Goal: Transaction & Acquisition: Download file/media

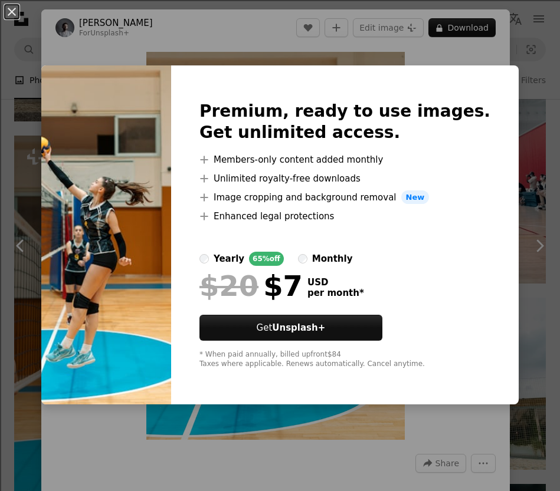
click at [508, 50] on div "An X shape Premium, ready to use images. Get unlimited access. A plus sign Memb…" at bounding box center [280, 245] width 560 height 491
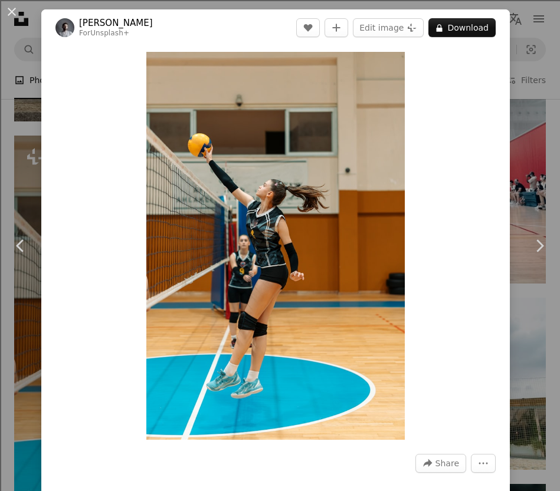
click at [531, 78] on div "An X shape Chevron left Chevron right Yunus Tuğ For Unsplash+ A heart A plus si…" at bounding box center [280, 245] width 560 height 491
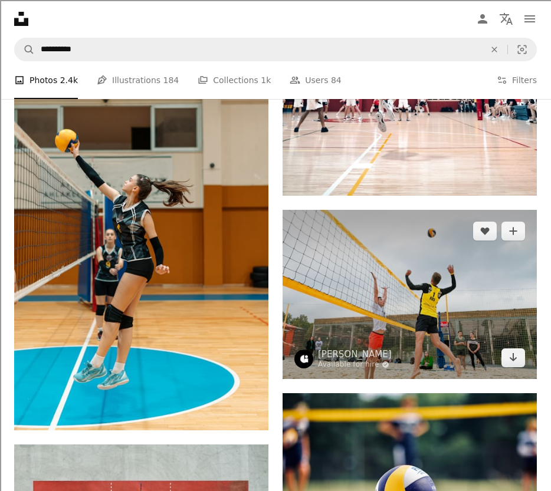
scroll to position [1198, 0]
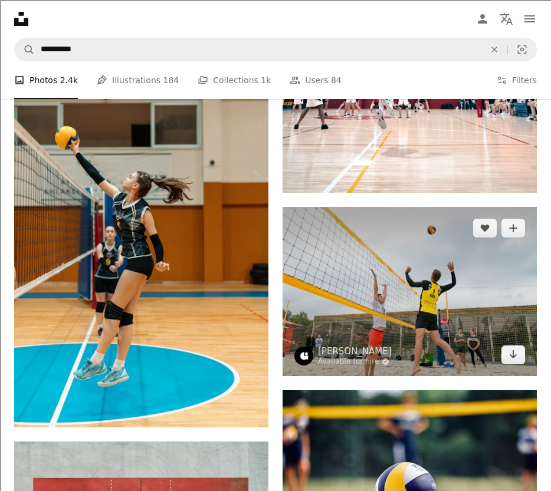
click at [334, 265] on img at bounding box center [409, 291] width 254 height 169
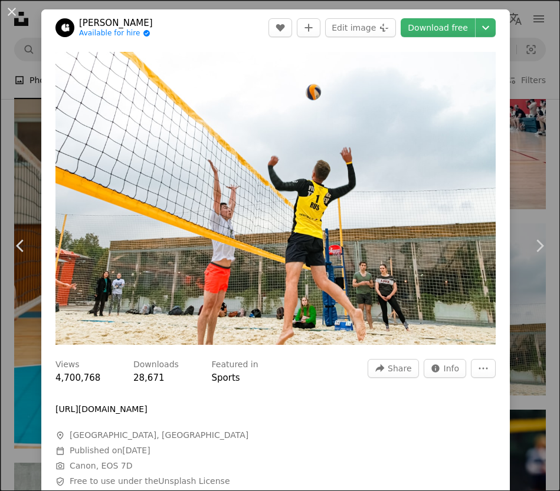
click at [510, 66] on div "An X shape Chevron left Chevron right [PERSON_NAME] Available for hire A checkm…" at bounding box center [280, 245] width 560 height 491
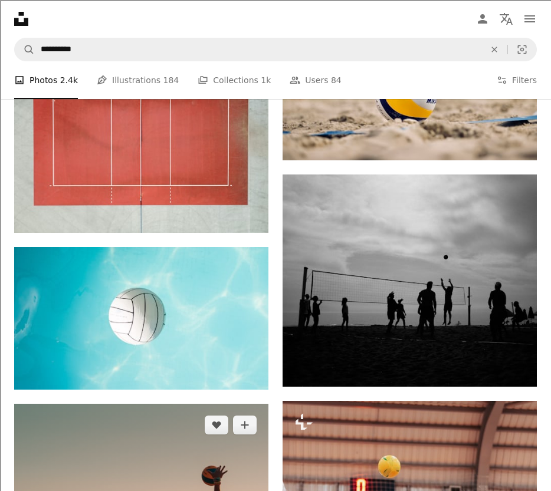
scroll to position [1875, 0]
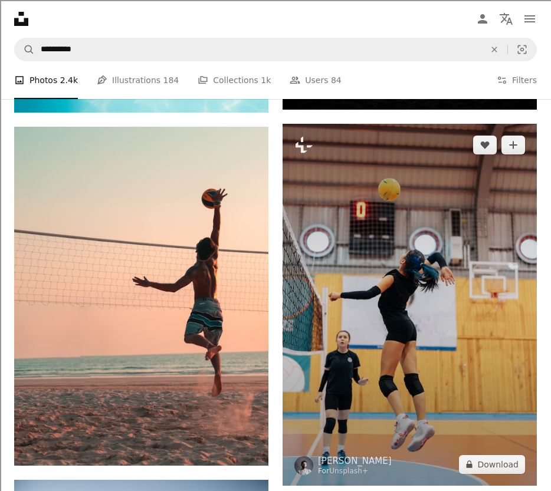
click at [430, 343] on img at bounding box center [409, 305] width 254 height 362
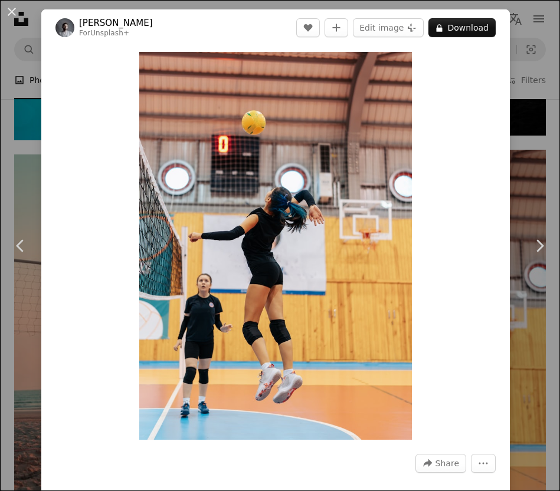
click at [523, 163] on div "An X shape Chevron left Chevron right Yunus Tuğ For Unsplash+ A heart A plus si…" at bounding box center [280, 245] width 560 height 491
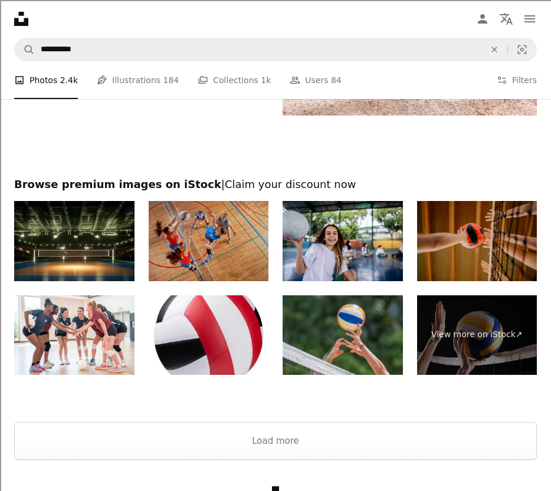
scroll to position [3212, 0]
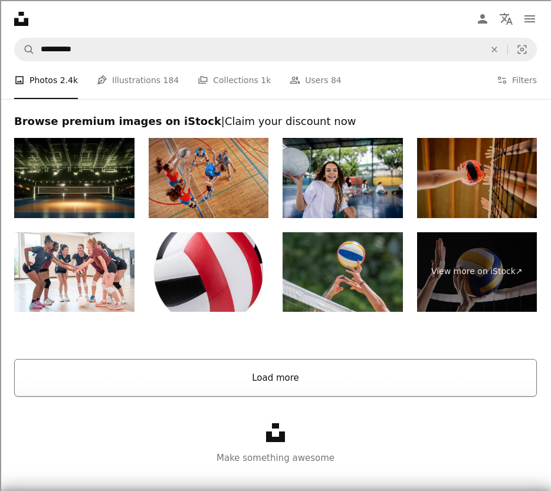
click at [218, 371] on button "Load more" at bounding box center [275, 378] width 523 height 38
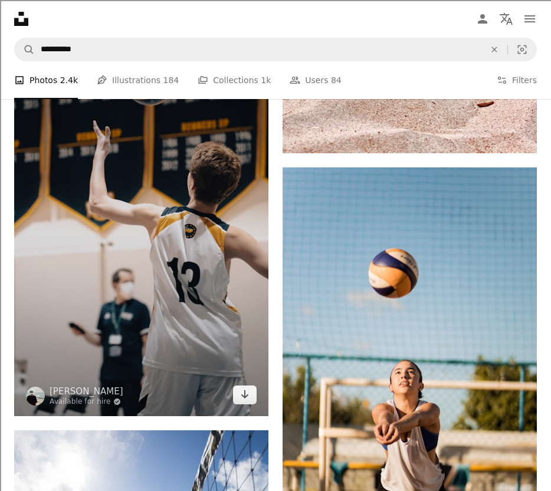
scroll to position [3122, 0]
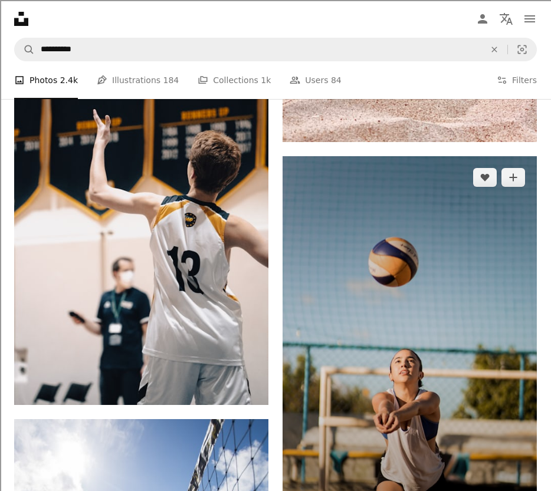
click at [438, 330] on img at bounding box center [409, 347] width 254 height 382
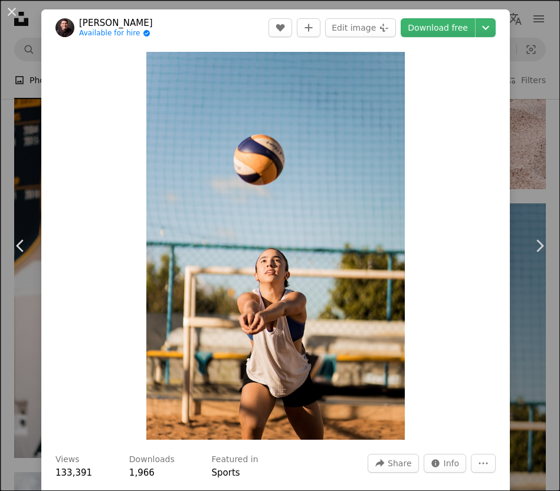
click at [503, 199] on div "Zoom in" at bounding box center [275, 246] width 468 height 400
click at [469, 29] on link "Download free" at bounding box center [437, 27] width 74 height 19
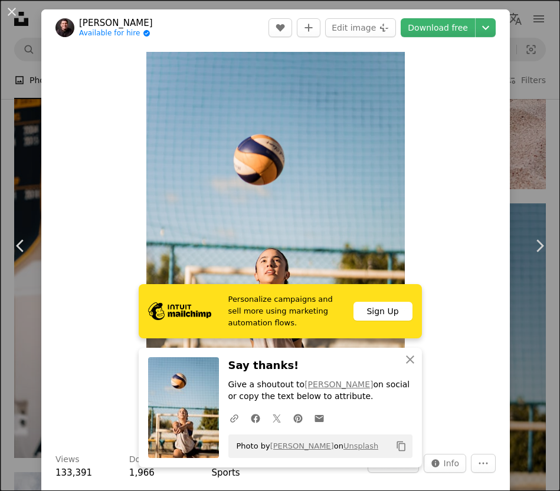
click at [512, 162] on div "An X shape Chevron left Chevron right Personalize campaigns and sell more using…" at bounding box center [280, 245] width 560 height 491
